Goal: Information Seeking & Learning: Learn about a topic

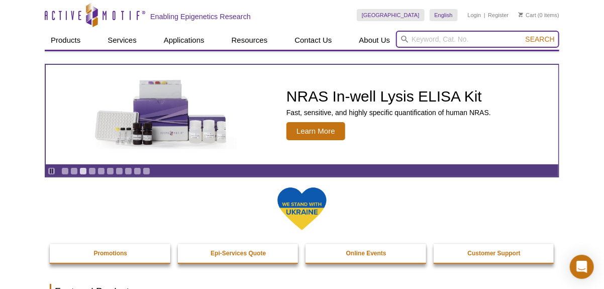
click at [412, 44] on input "search" at bounding box center [477, 39] width 163 height 17
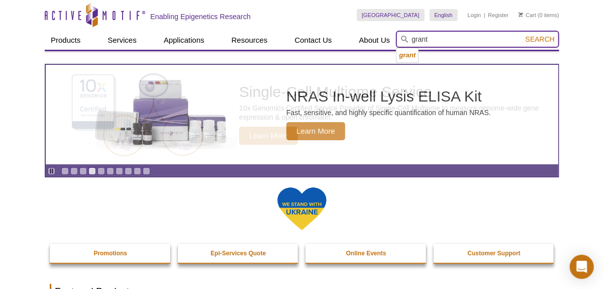
type input "grant"
click at [523, 35] on button "Search" at bounding box center [540, 39] width 35 height 9
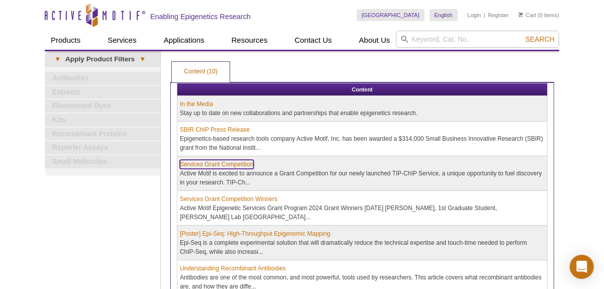
click at [241, 162] on link "Services Grant Competition" at bounding box center [217, 164] width 74 height 9
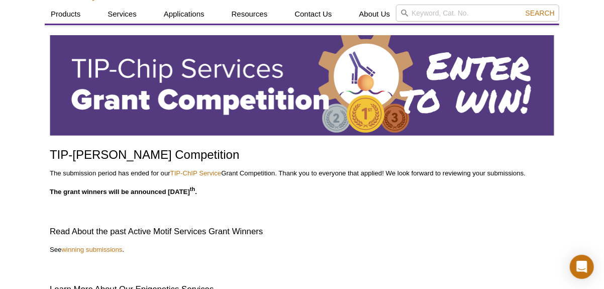
scroll to position [40, 0]
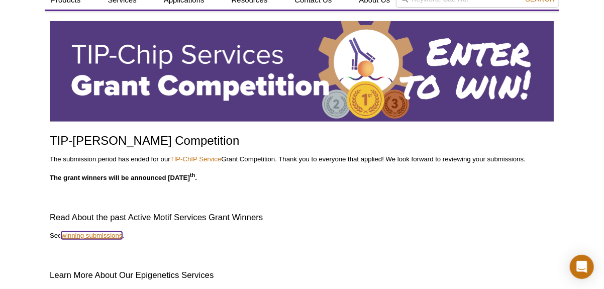
click at [105, 235] on link "winning submissions" at bounding box center [91, 236] width 61 height 8
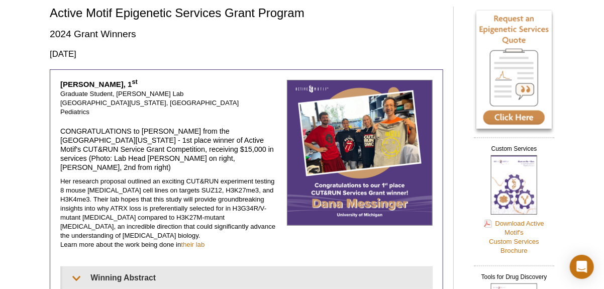
scroll to position [80, 0]
